Goal: Use online tool/utility: Utilize a website feature to perform a specific function

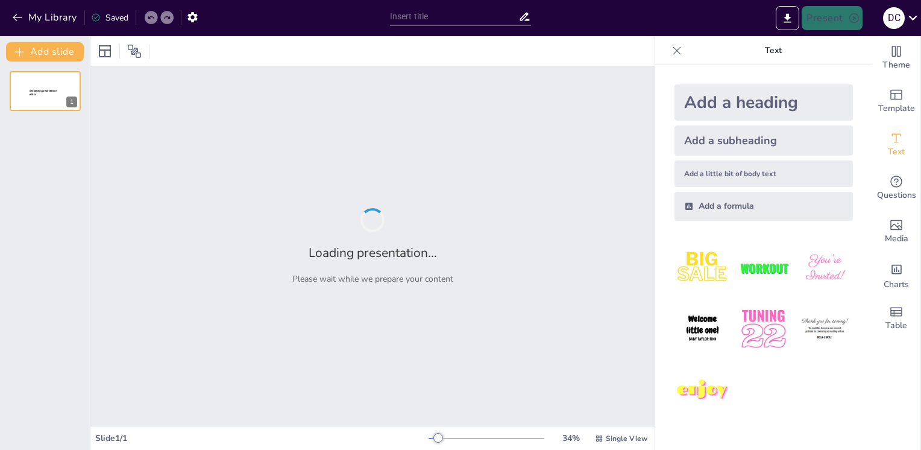
type input "Imported ПРЕЗАИНСТРУКЦИЯ_для редактирования материалы.pptx"
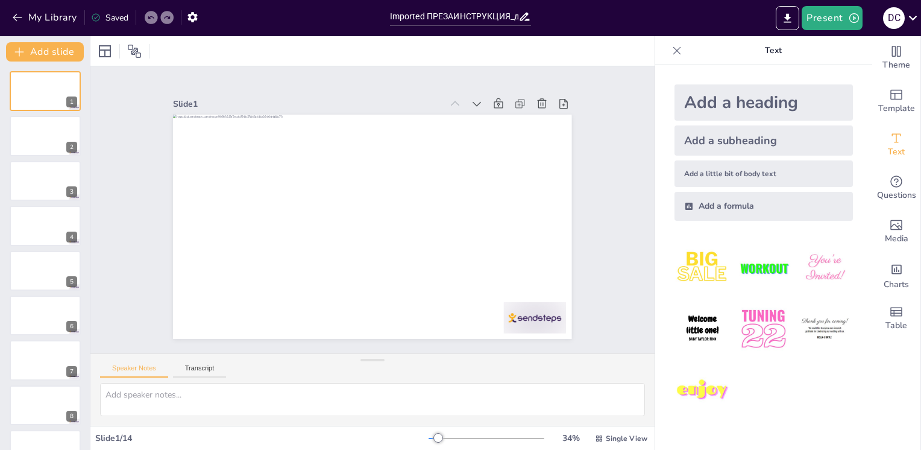
scroll to position [253, 0]
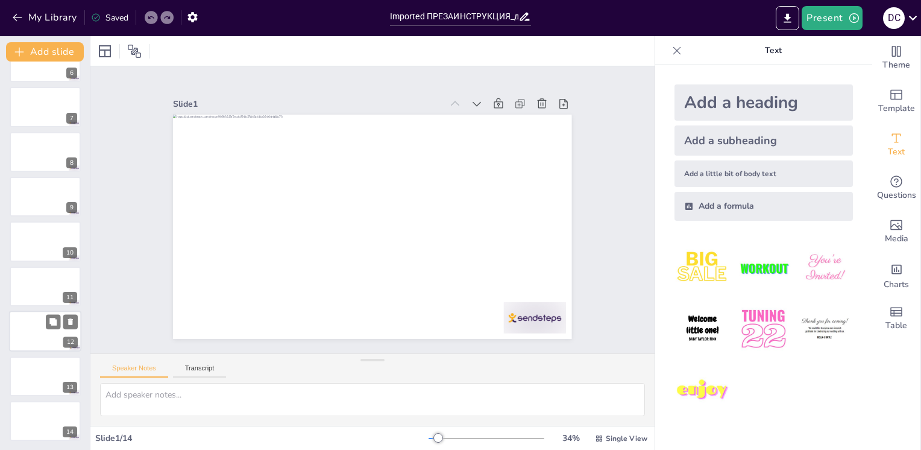
click at [55, 312] on div at bounding box center [45, 330] width 72 height 41
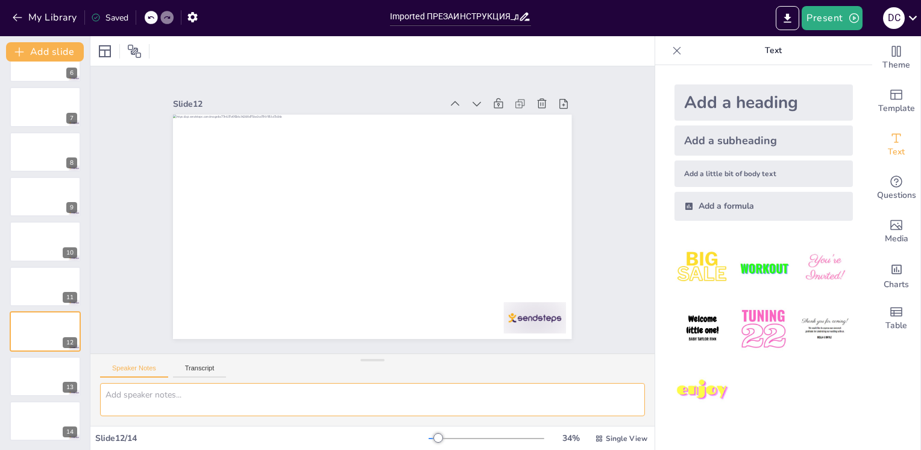
click at [237, 403] on textarea at bounding box center [372, 399] width 545 height 33
click at [671, 49] on icon at bounding box center [677, 51] width 12 height 12
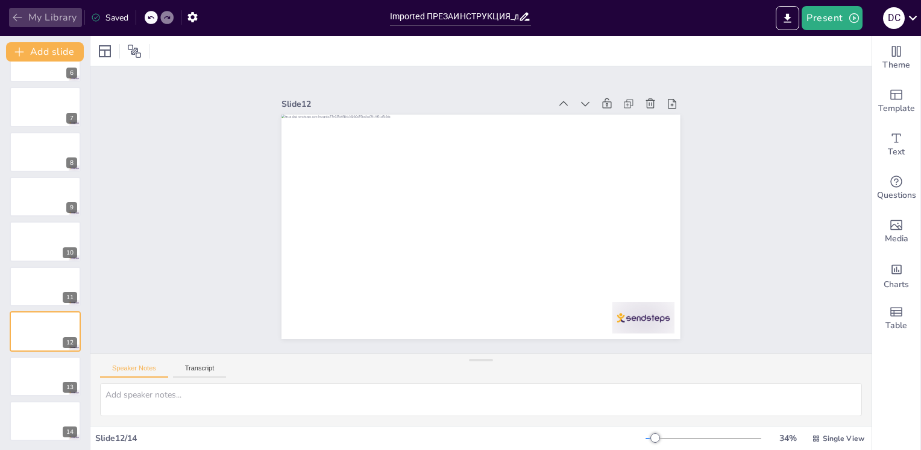
click at [37, 18] on button "My Library" at bounding box center [45, 17] width 73 height 19
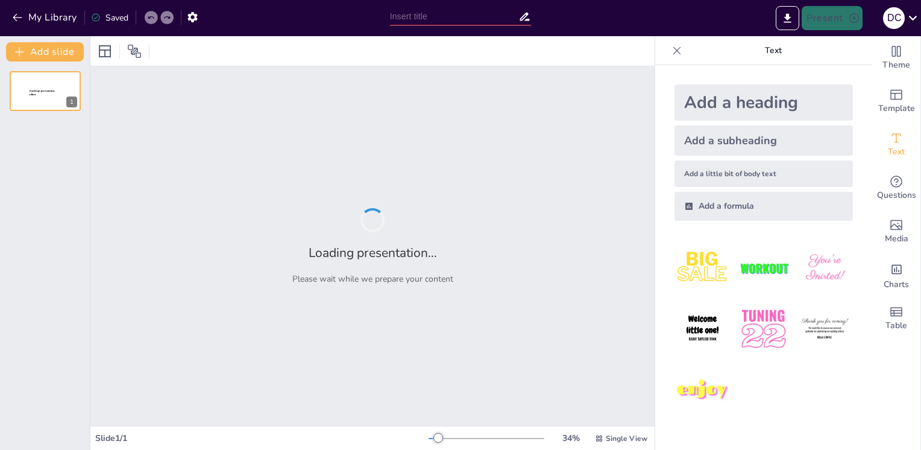
type input "Managed DropApp. Инструкция пользователя."
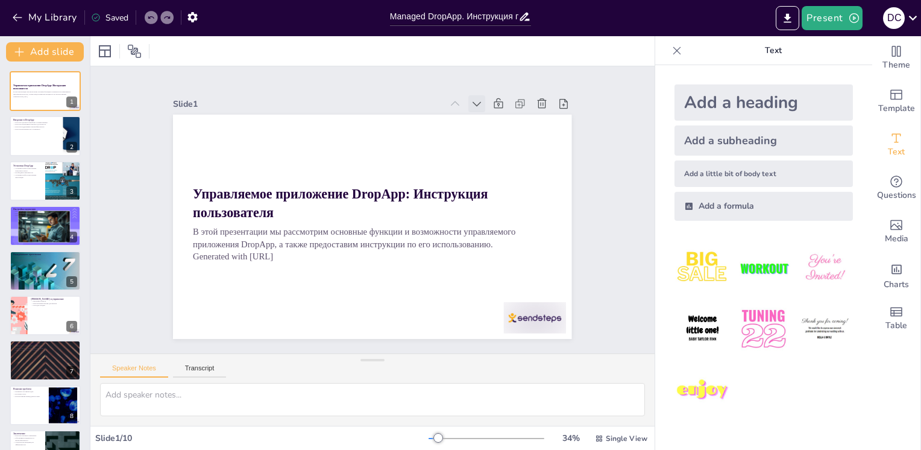
click at [471, 98] on icon at bounding box center [477, 104] width 12 height 12
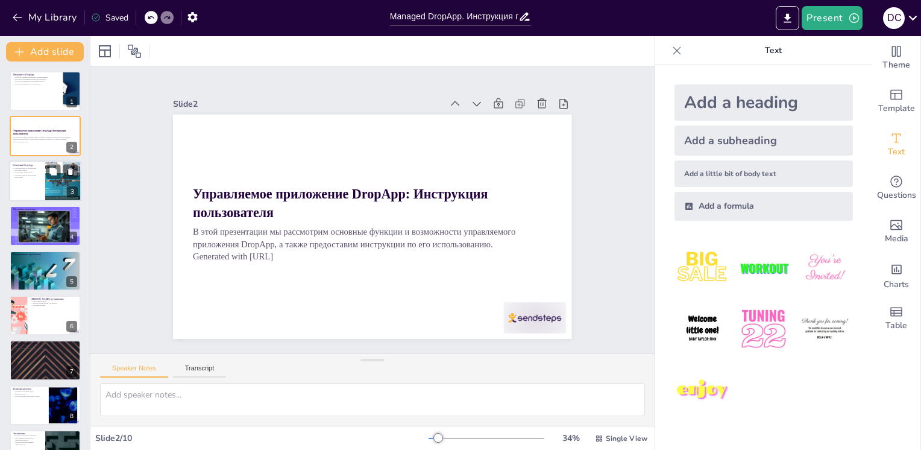
click at [60, 182] on div at bounding box center [63, 180] width 72 height 41
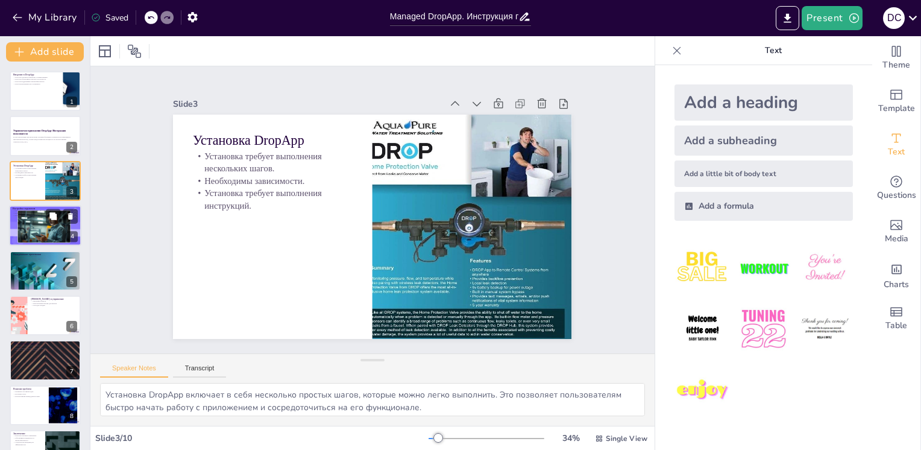
click at [40, 236] on div at bounding box center [45, 225] width 72 height 43
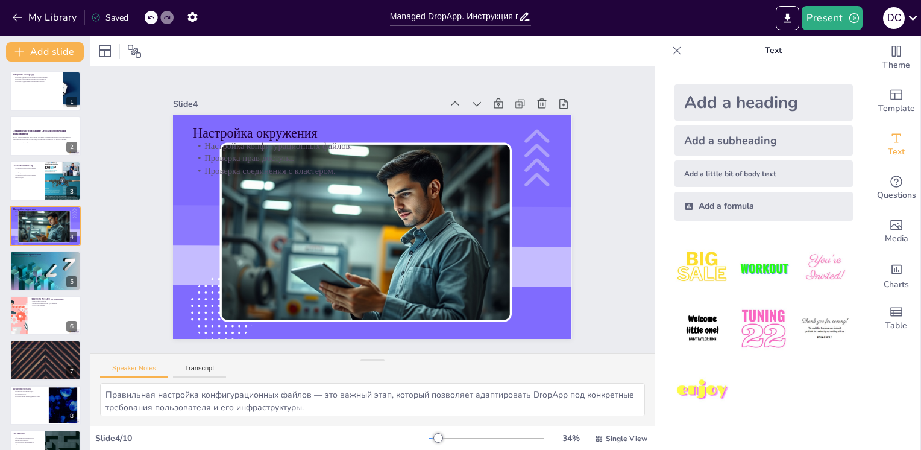
click at [37, 248] on div "Введение в DropApp DropApp упрощает разработку и развертывание. DropApp обеспеч…" at bounding box center [45, 293] width 90 height 444
click at [39, 259] on p "Проверка статуса развертывания." at bounding box center [45, 260] width 65 height 2
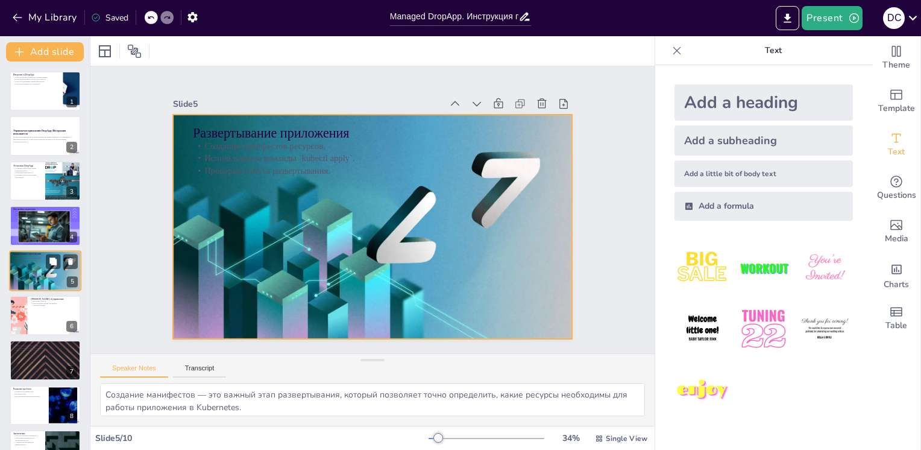
scroll to position [14, 0]
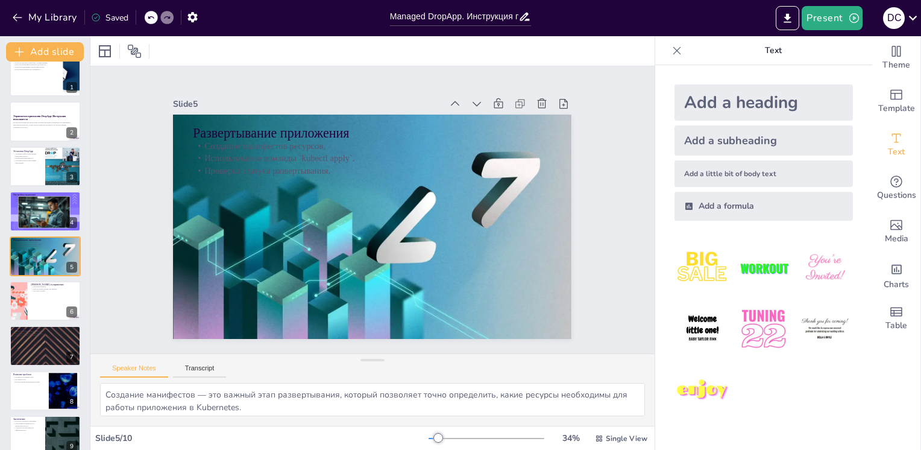
click at [40, 322] on div "Введение в DropApp DropApp упрощает разработку и развертывание. DropApp обеспеч…" at bounding box center [45, 279] width 90 height 444
click at [34, 348] on div at bounding box center [45, 346] width 72 height 41
type textarea "Подготовка новой версии манифестов — это важный этап в процессе обновления, кот…"
